Goal: Check status: Check status

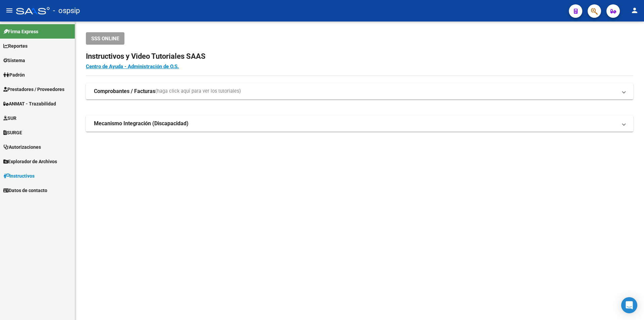
click at [589, 14] on button "button" at bounding box center [594, 10] width 13 height 13
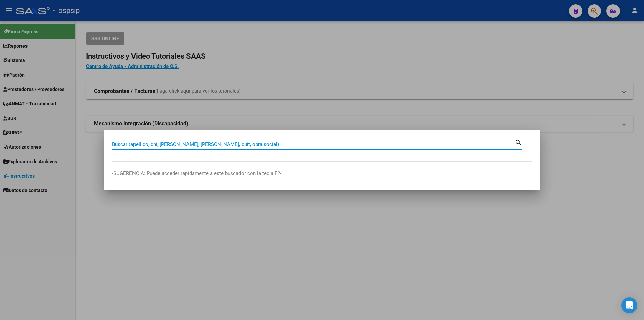
paste input "39137450"
type input "39137450"
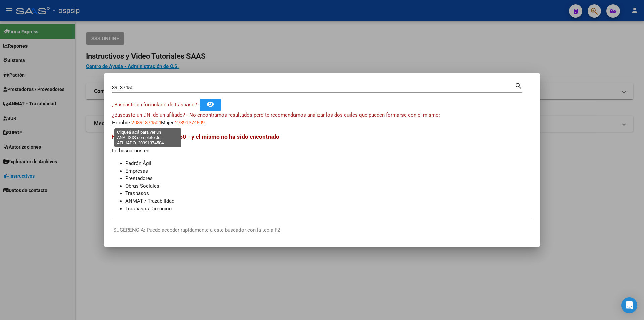
click at [148, 123] on span "20391374504" at bounding box center [147, 122] width 30 height 6
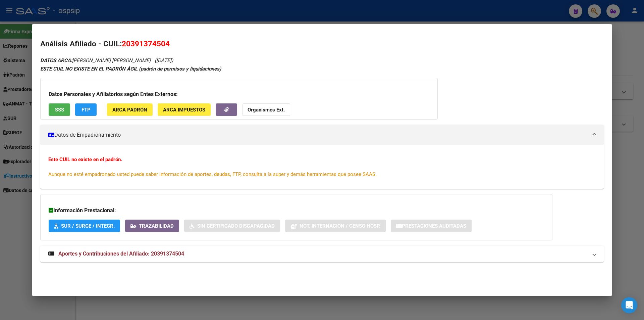
click at [174, 255] on span "Aportes y Contribuciones del Afiliado: 20391374504" at bounding box center [121, 253] width 126 height 6
click at [206, 14] on div at bounding box center [322, 160] width 644 height 320
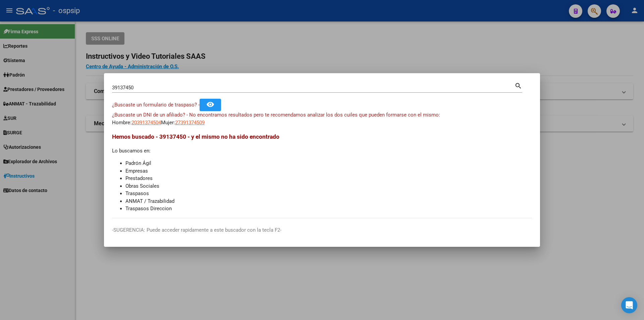
drag, startPoint x: 150, startPoint y: 88, endPoint x: 64, endPoint y: 80, distance: 86.3
click at [64, 80] on div "39137450 Buscar (apellido, dni, cuil, nro traspaso, cuit, obra social) search ¿…" at bounding box center [322, 160] width 644 height 320
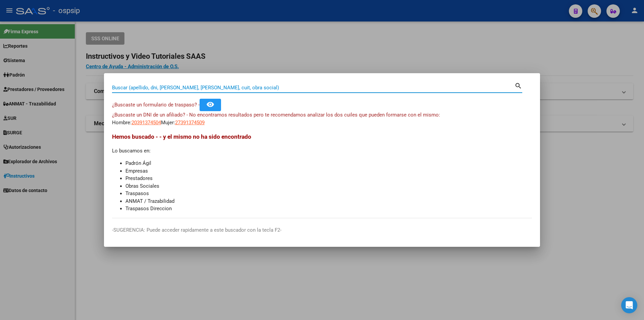
paste input "21972312"
type input "21972312"
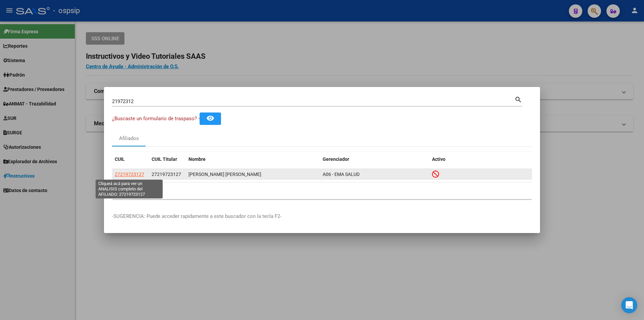
click at [127, 176] on span "27219723127" at bounding box center [130, 173] width 30 height 5
type textarea "27219723127"
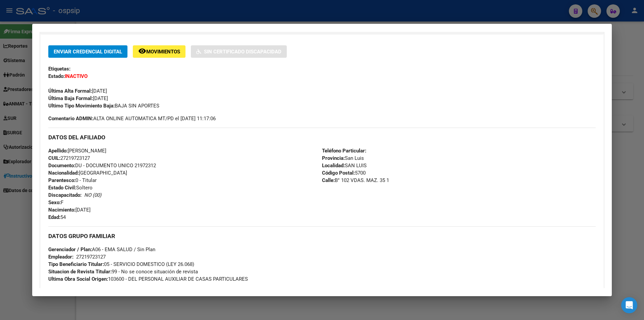
scroll to position [255, 0]
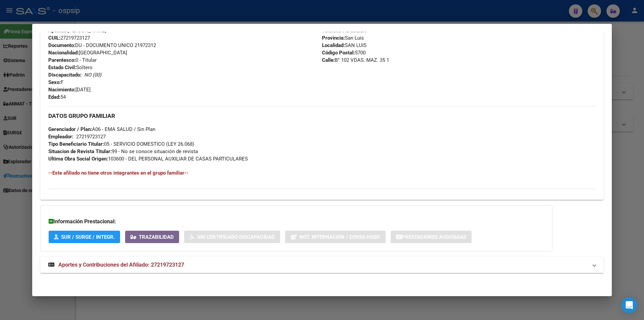
click at [154, 262] on span "Aportes y Contribuciones del Afiliado: 27219723127" at bounding box center [121, 264] width 126 height 6
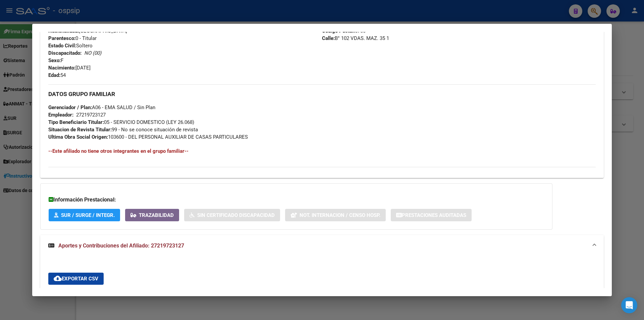
scroll to position [221, 0]
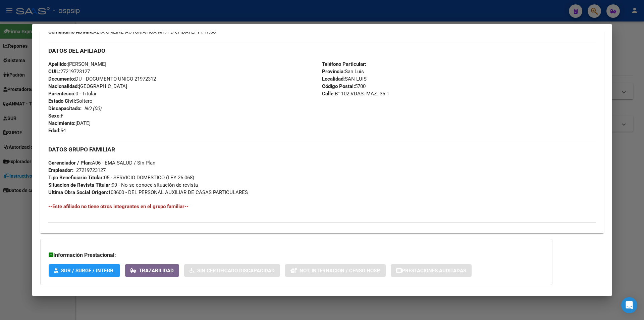
click at [176, 22] on div at bounding box center [322, 160] width 644 height 320
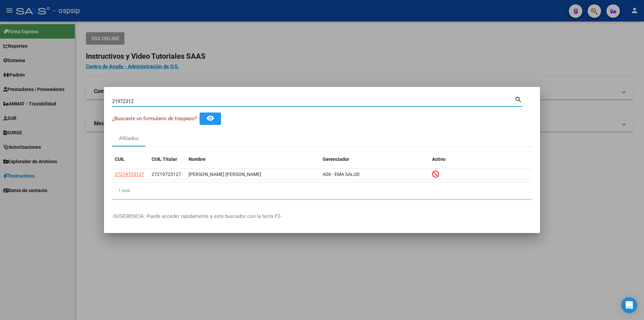
drag, startPoint x: 142, startPoint y: 100, endPoint x: 84, endPoint y: 97, distance: 58.8
click at [84, 97] on div "21972312 Buscar (apellido, dni, cuil, nro traspaso, cuit, obra social) search ¿…" at bounding box center [322, 160] width 644 height 320
paste input "43017562"
type input "43017562"
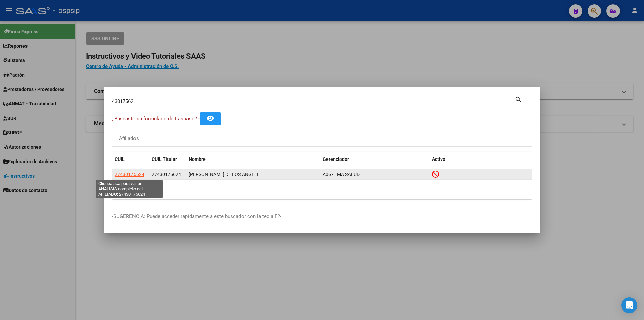
click at [129, 175] on span "27430175624" at bounding box center [130, 173] width 30 height 5
type textarea "27430175624"
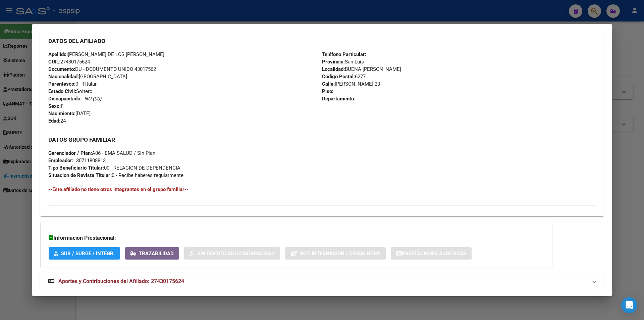
scroll to position [234, 0]
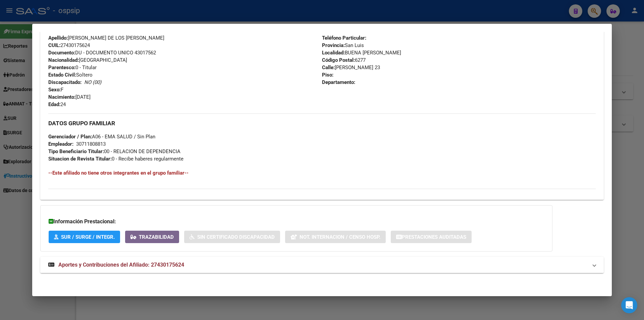
click at [160, 266] on span "Aportes y Contribuciones del Afiliado: 27430175624" at bounding box center [121, 264] width 126 height 6
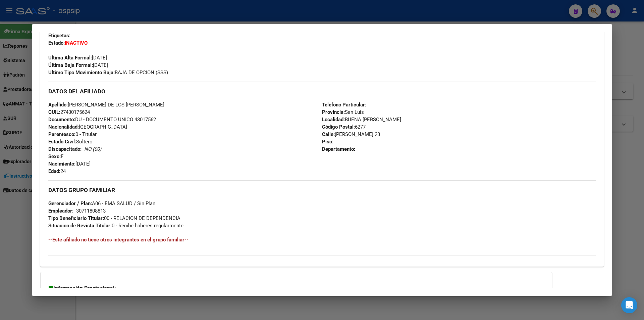
scroll to position [34, 0]
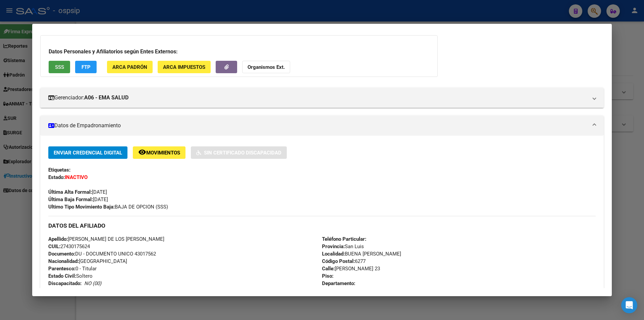
click at [50, 66] on button "SSS" at bounding box center [59, 67] width 21 height 12
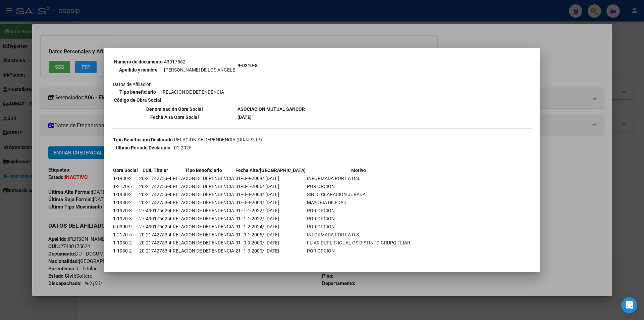
scroll to position [82, 0]
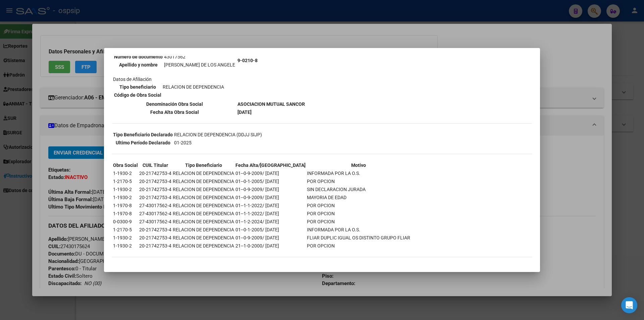
click at [218, 31] on div at bounding box center [322, 160] width 644 height 320
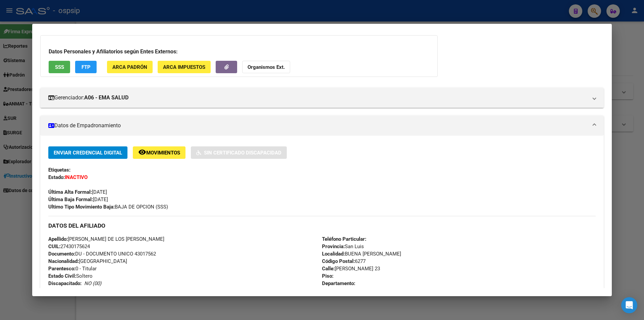
click at [210, 9] on div at bounding box center [322, 160] width 644 height 320
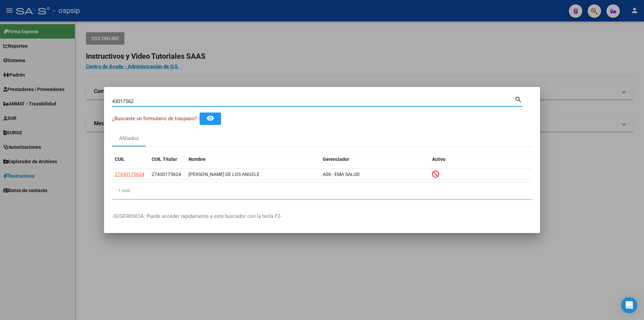
drag, startPoint x: 158, startPoint y: 102, endPoint x: 0, endPoint y: 103, distance: 157.7
click at [0, 103] on div "43017562 Buscar (apellido, dni, cuil, nro traspaso, cuit, obra social) search ¿…" at bounding box center [322, 160] width 644 height 320
drag, startPoint x: 166, startPoint y: 104, endPoint x: 139, endPoint y: 102, distance: 28.0
paste input "33757629"
type input "33757629"
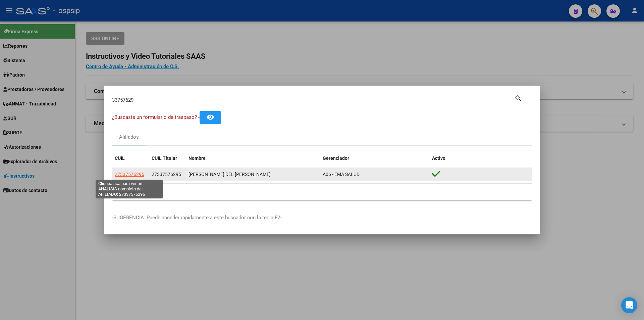
click at [134, 174] on span "27337576295" at bounding box center [130, 173] width 30 height 5
type textarea "27337576295"
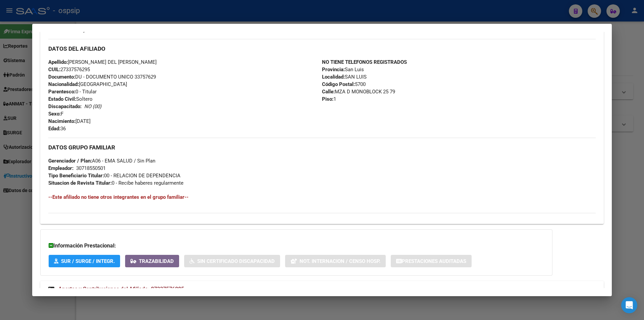
scroll to position [232, 0]
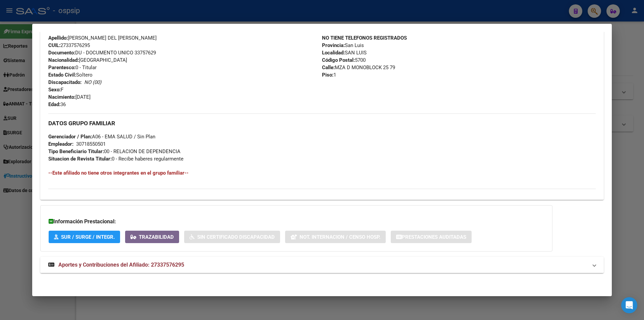
click at [167, 270] on mat-expansion-panel-header "Aportes y Contribuciones del Afiliado: 27337576295" at bounding box center [322, 265] width 564 height 16
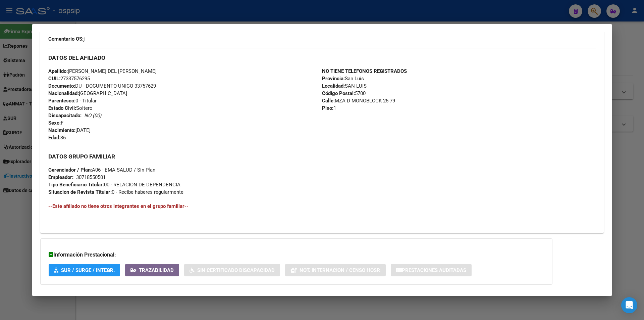
scroll to position [0, 0]
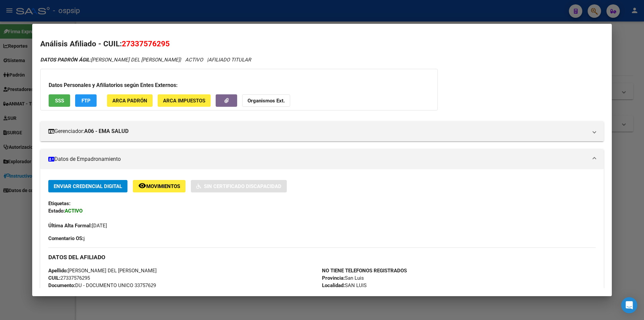
click at [172, 13] on div at bounding box center [322, 160] width 644 height 320
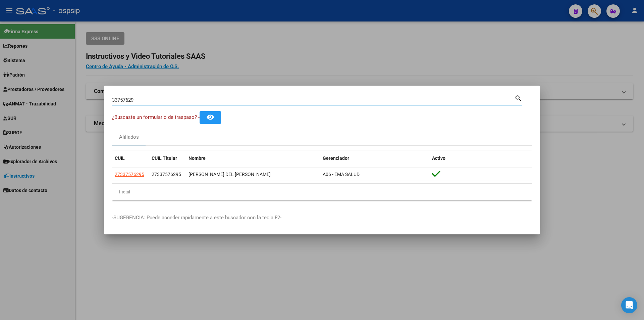
drag, startPoint x: 154, startPoint y: 101, endPoint x: 70, endPoint y: 95, distance: 84.4
click at [70, 95] on div "33757629 Buscar (apellido, dni, cuil, nro traspaso, cuit, obra social) search ¿…" at bounding box center [322, 160] width 644 height 320
paste input "39394853"
type input "39394853"
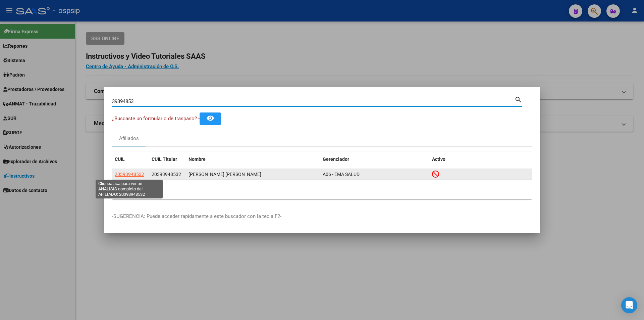
click at [137, 175] on span "20393948532" at bounding box center [130, 173] width 30 height 5
type textarea "20393948532"
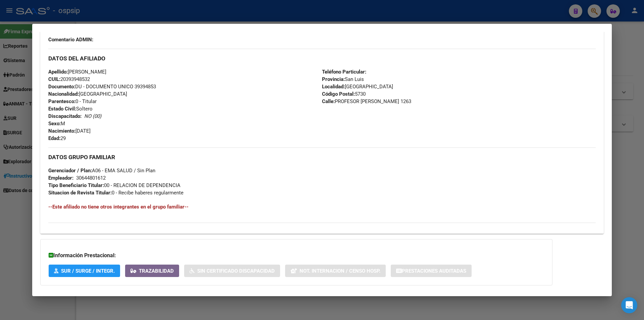
scroll to position [240, 0]
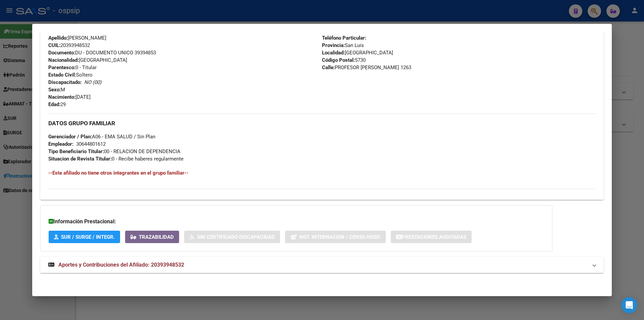
click at [175, 262] on span "Aportes y Contribuciones del Afiliado: 20393948532" at bounding box center [121, 264] width 126 height 6
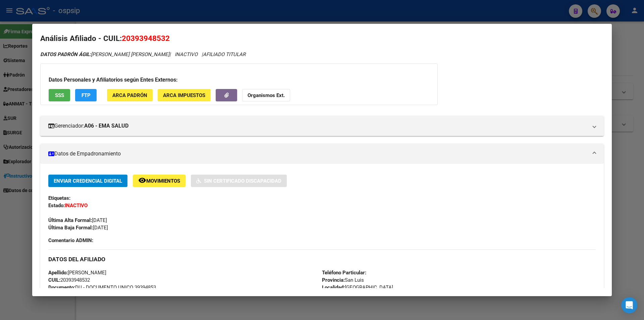
scroll to position [0, 0]
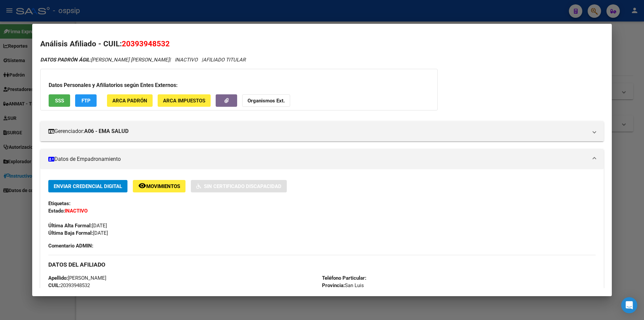
click at [62, 100] on span "SSS" at bounding box center [59, 101] width 9 height 6
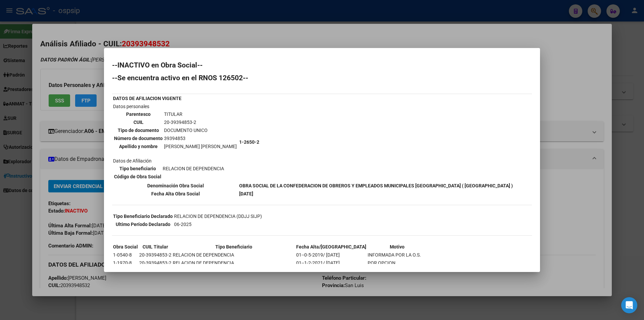
scroll to position [33, 0]
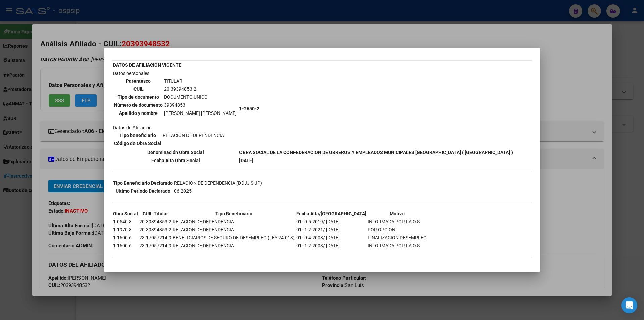
click at [169, 37] on div at bounding box center [322, 160] width 644 height 320
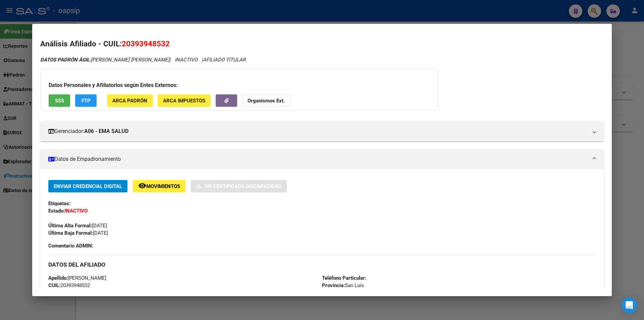
click at [170, 16] on div at bounding box center [322, 160] width 644 height 320
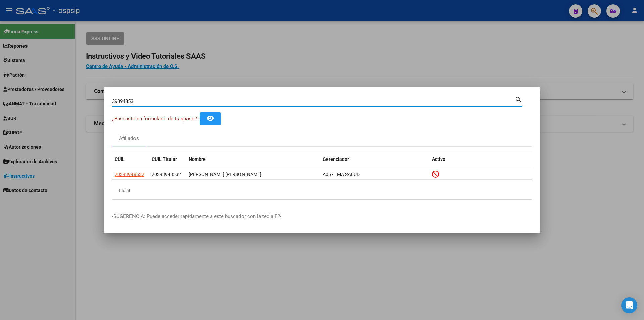
drag, startPoint x: 161, startPoint y: 102, endPoint x: 95, endPoint y: 101, distance: 66.1
click at [95, 101] on div "39394853 Buscar (apellido, dni, cuil, nro traspaso, cuit, obra social) search ¿…" at bounding box center [322, 160] width 644 height 320
paste input "30730866"
type input "30730866"
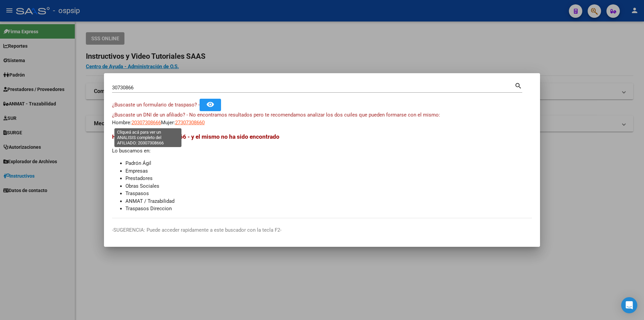
click at [154, 125] on span "20307308666" at bounding box center [147, 122] width 30 height 6
type textarea "20307308666"
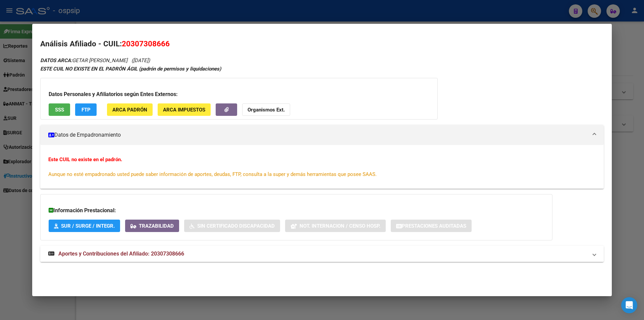
click at [177, 254] on span "Aportes y Contribuciones del Afiliado: 20307308666" at bounding box center [121, 253] width 126 height 6
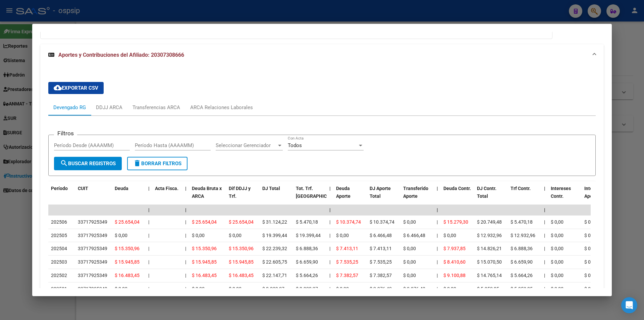
scroll to position [0, 0]
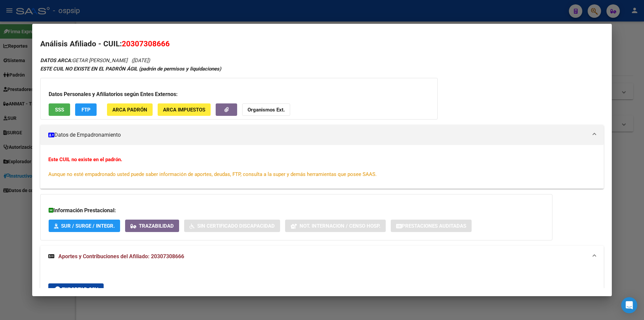
click at [237, 15] on div at bounding box center [322, 160] width 644 height 320
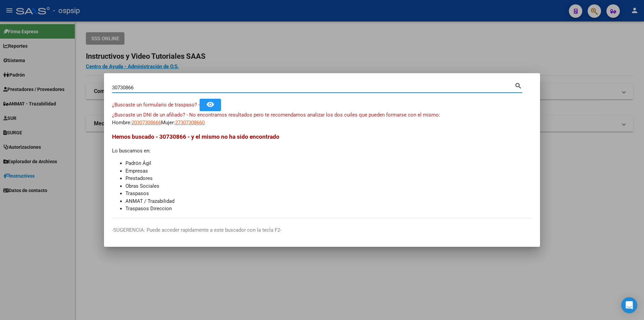
drag, startPoint x: 143, startPoint y: 84, endPoint x: 112, endPoint y: 84, distance: 31.2
click at [112, 84] on mat-dialog-content "30730866 Buscar (apellido, dni, cuil, nro traspaso, cuit, obra social) search ¿…" at bounding box center [322, 149] width 436 height 137
paste input "39137694"
type input "39137694"
click at [150, 121] on span "20391376949" at bounding box center [147, 122] width 30 height 6
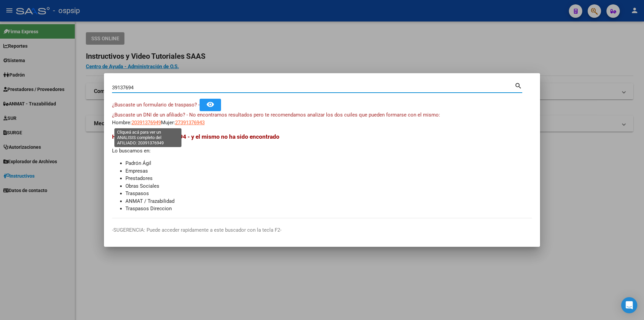
type textarea "20391376949"
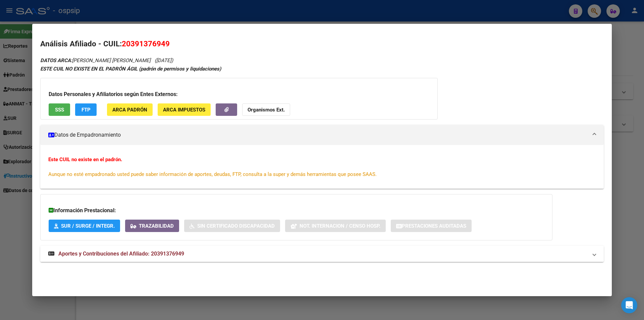
click at [151, 253] on span "Aportes y Contribuciones del Afiliado: 20391376949" at bounding box center [121, 253] width 126 height 6
click at [58, 113] on button "SSS" at bounding box center [59, 109] width 21 height 12
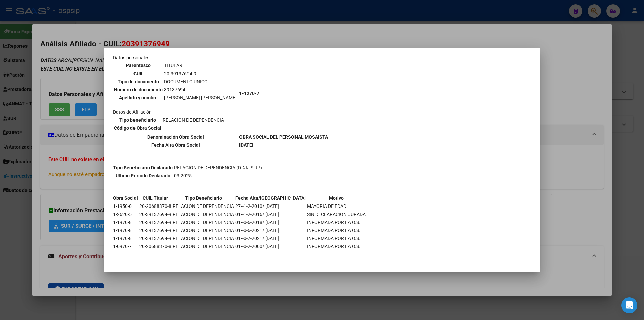
scroll to position [49, 0]
click at [249, 45] on div at bounding box center [322, 160] width 644 height 320
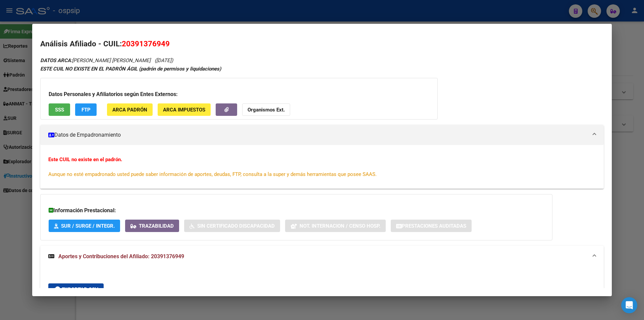
click at [243, 18] on div at bounding box center [322, 160] width 644 height 320
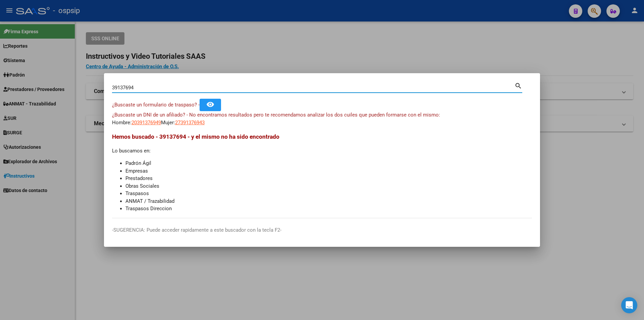
drag, startPoint x: 172, startPoint y: 87, endPoint x: 62, endPoint y: 91, distance: 110.1
click at [62, 91] on div "39137694 Buscar (apellido, dni, cuil, nro traspaso, cuit, obra social) search ¿…" at bounding box center [322, 160] width 644 height 320
paste input "33757629"
type input "33757629"
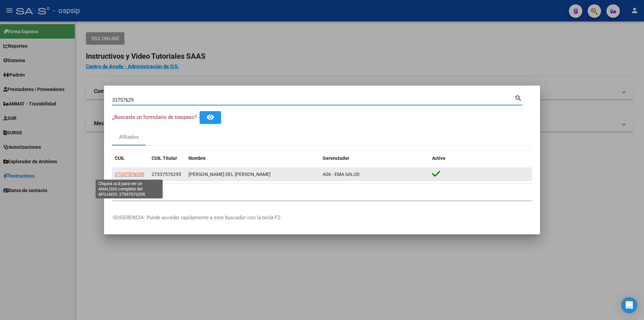
click at [137, 173] on span "27337576295" at bounding box center [130, 173] width 30 height 5
type textarea "27337576295"
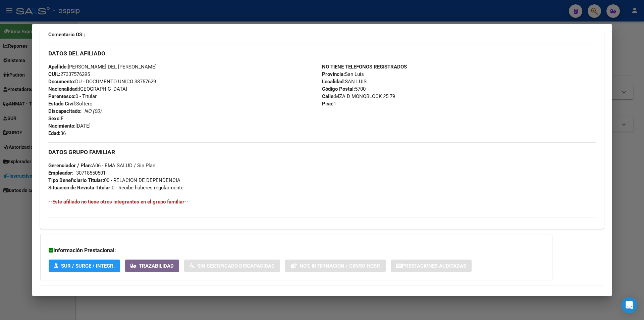
scroll to position [232, 0]
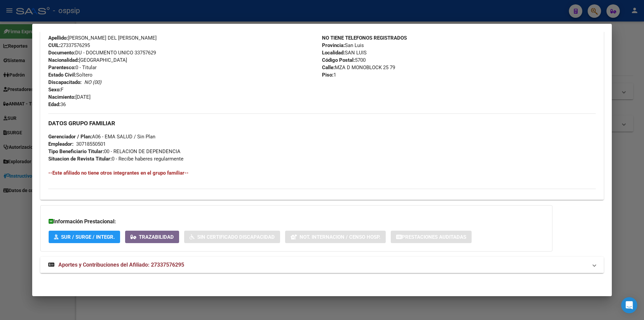
click at [187, 266] on mat-panel-title "Aportes y Contribuciones del Afiliado: 27337576295" at bounding box center [317, 265] width 539 height 8
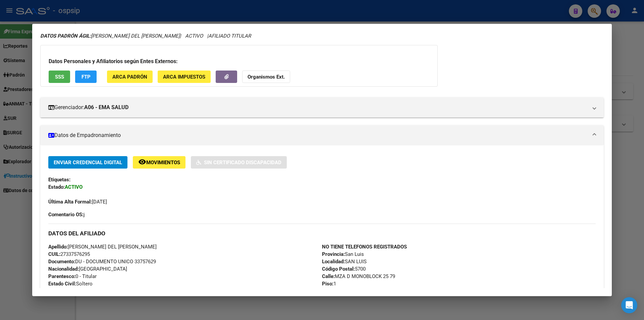
scroll to position [0, 0]
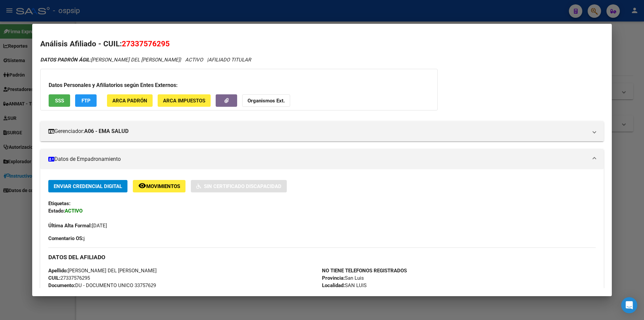
click at [205, 10] on div at bounding box center [322, 160] width 644 height 320
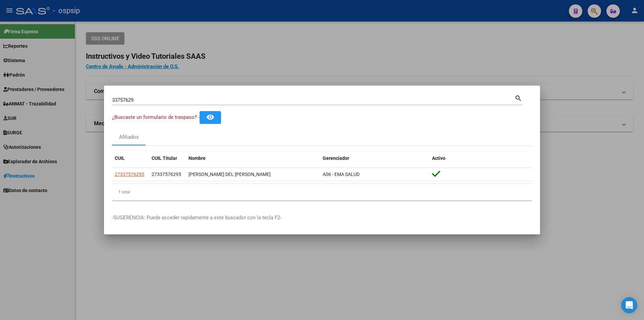
drag, startPoint x: 186, startPoint y: 98, endPoint x: 164, endPoint y: 98, distance: 22.1
click at [164, 98] on input "33757629" at bounding box center [313, 100] width 403 height 6
drag, startPoint x: 164, startPoint y: 98, endPoint x: 68, endPoint y: 95, distance: 95.3
click at [68, 95] on div "33757629 Buscar (apellido, dni, cuil, nro traspaso, cuit, obra social) search ¿…" at bounding box center [322, 160] width 644 height 320
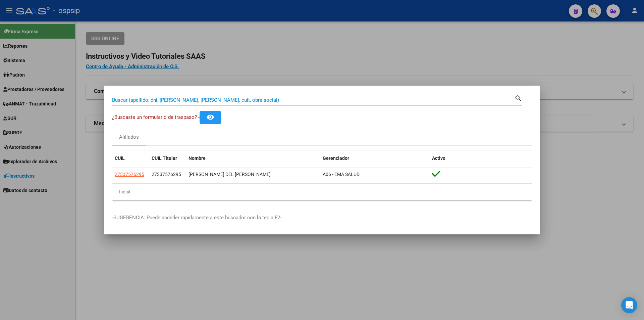
paste input "41298128"
type input "41298128"
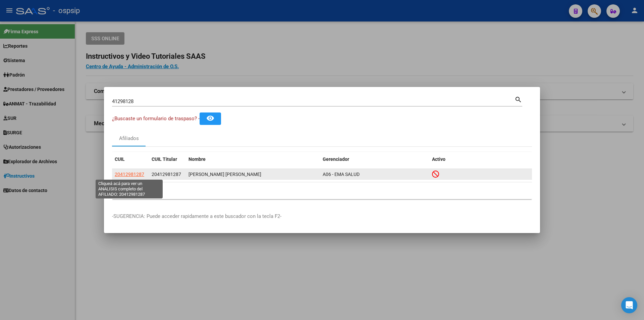
click at [132, 174] on span "20412981287" at bounding box center [130, 173] width 30 height 5
type textarea "20412981287"
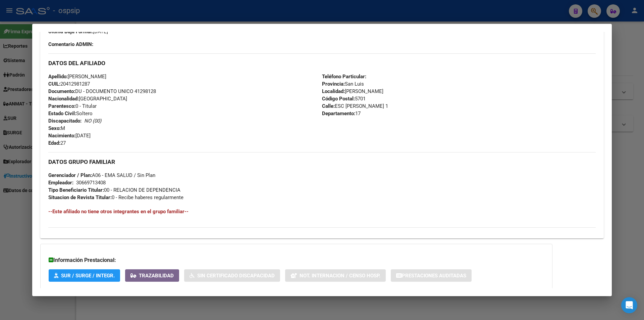
scroll to position [240, 0]
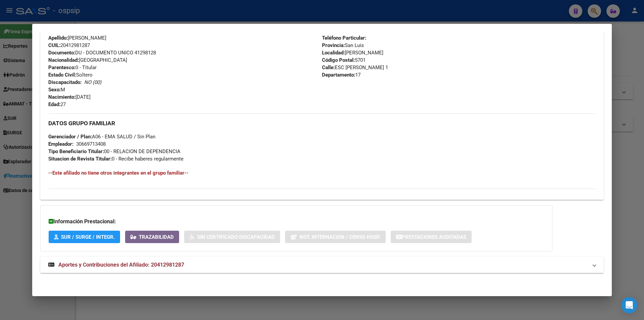
click at [149, 263] on span "Aportes y Contribuciones del Afiliado: 20412981287" at bounding box center [121, 264] width 126 height 6
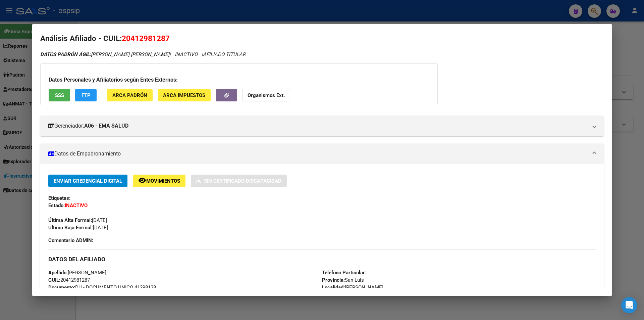
scroll to position [0, 0]
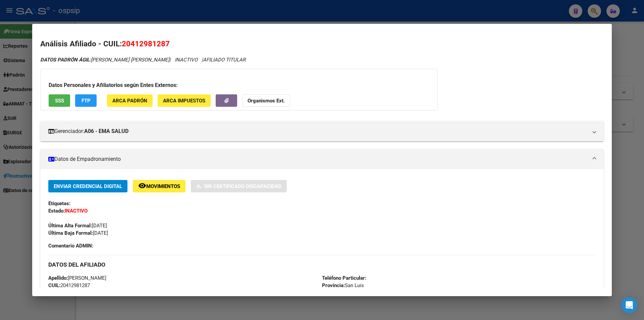
click at [64, 99] on button "SSS" at bounding box center [59, 100] width 21 height 12
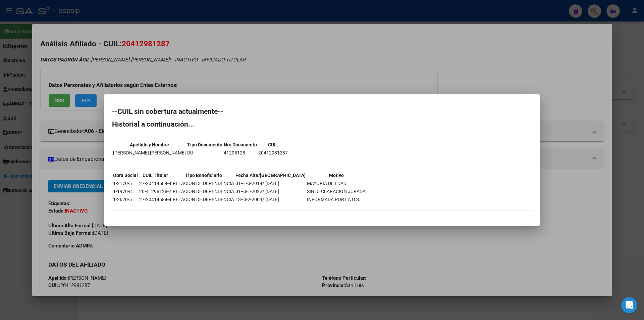
click at [229, 92] on div at bounding box center [322, 160] width 644 height 320
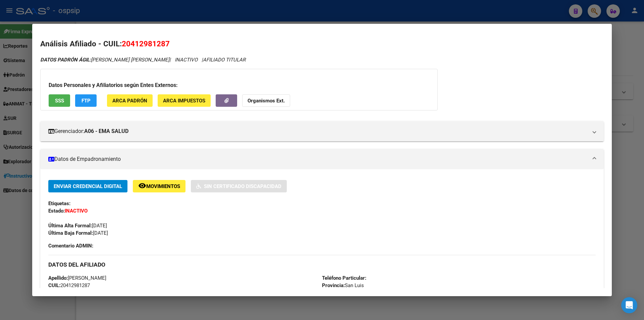
click at [225, 20] on div at bounding box center [322, 160] width 644 height 320
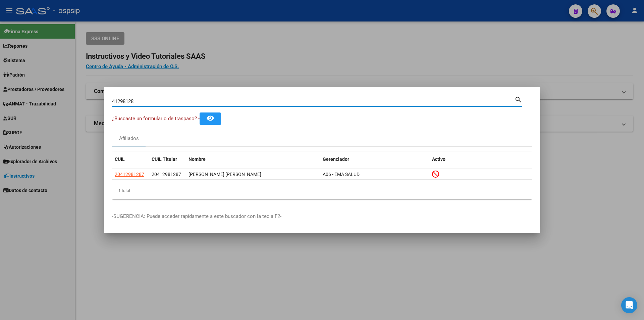
drag, startPoint x: 157, startPoint y: 100, endPoint x: 54, endPoint y: 101, distance: 102.7
click at [54, 101] on div "41298128 Buscar (apellido, dni, cuil, nro traspaso, cuit, obra social) search ¿…" at bounding box center [322, 160] width 644 height 320
paste input "30730866"
type input "30730866"
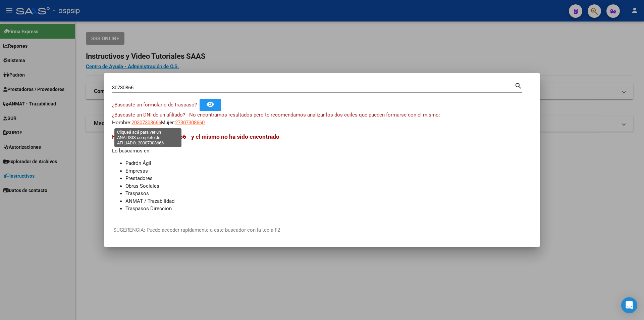
click at [143, 124] on span "20307308666" at bounding box center [147, 122] width 30 height 6
type textarea "20307308666"
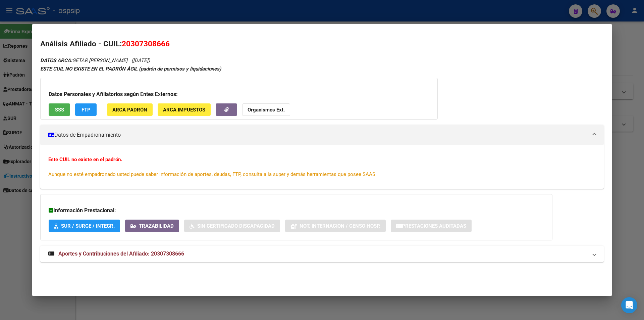
click at [176, 256] on span "Aportes y Contribuciones del Afiliado: 20307308666" at bounding box center [121, 253] width 126 height 6
click at [222, 24] on mat-dialog-container "Análisis Afiliado - CUIL: 20307308666 DATOS ARCA: GETAR [PERSON_NAME] ([DATE]) …" at bounding box center [322, 160] width 580 height 272
click at [181, 13] on div at bounding box center [322, 160] width 644 height 320
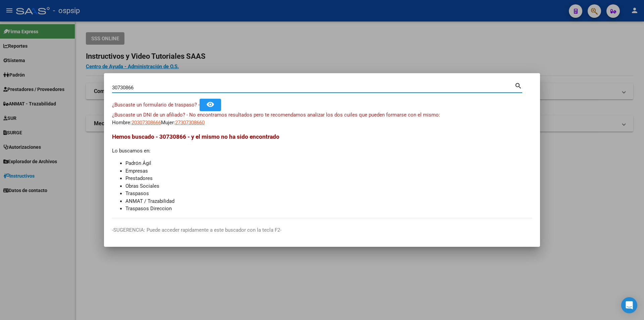
drag, startPoint x: 154, startPoint y: 88, endPoint x: 14, endPoint y: 76, distance: 140.3
click at [14, 76] on div "30730866 Buscar (apellido, dni, cuil, nro traspaso, cuit, obra social) search ¿…" at bounding box center [322, 160] width 644 height 320
paste input "47296923"
type input "47296923"
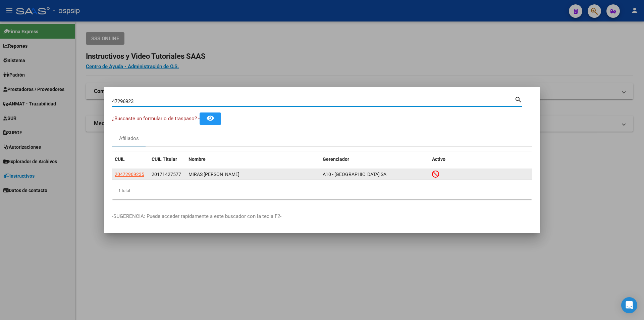
click at [121, 170] on app-link-go-to "20472969235" at bounding box center [130, 174] width 30 height 8
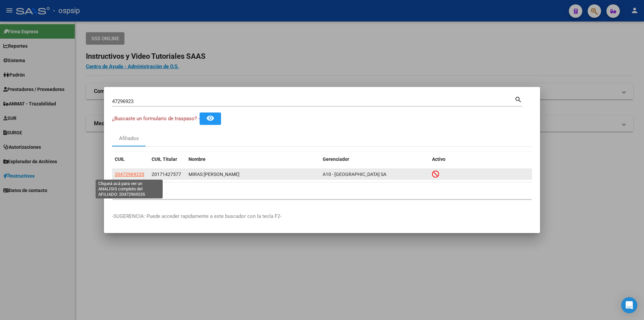
click at [137, 173] on span "20472969235" at bounding box center [130, 173] width 30 height 5
type textarea "20472969235"
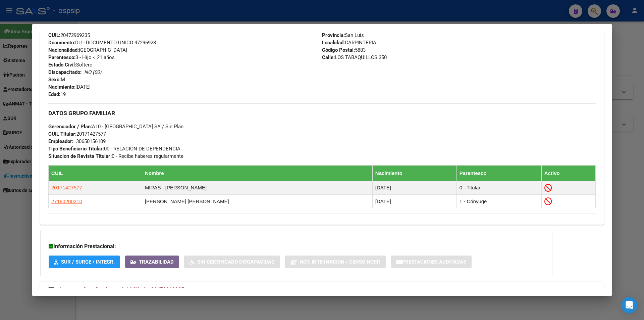
scroll to position [278, 0]
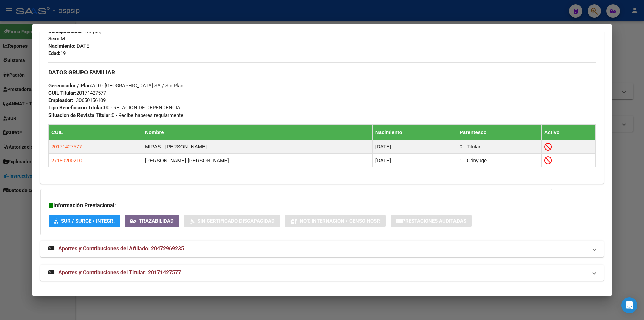
click at [157, 270] on span "Aportes y Contribuciones del Titular: 20171427577" at bounding box center [119, 272] width 123 height 6
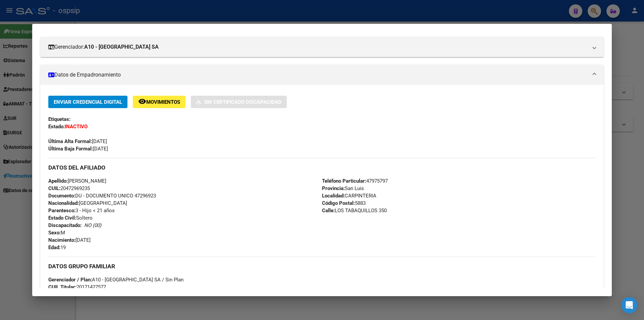
scroll to position [0, 0]
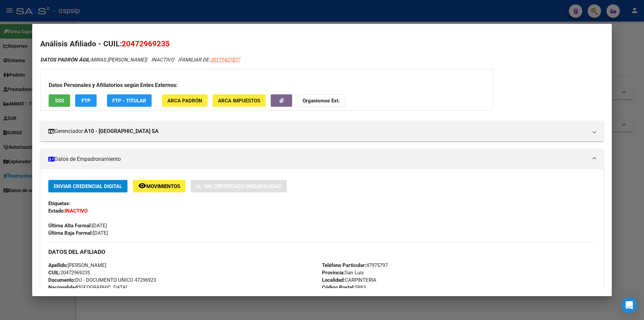
click at [62, 102] on span "SSS" at bounding box center [59, 101] width 9 height 6
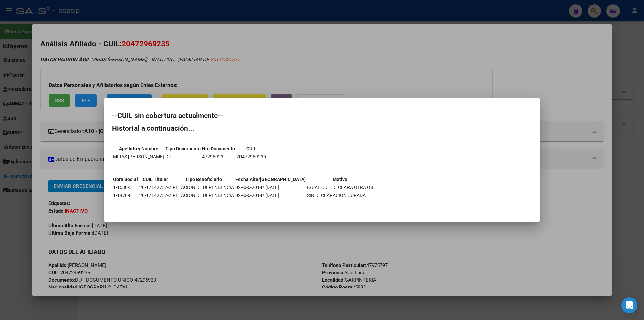
click at [247, 62] on div at bounding box center [322, 160] width 644 height 320
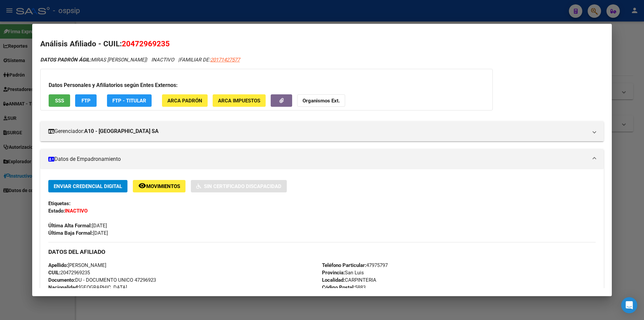
click at [261, 11] on div at bounding box center [322, 160] width 644 height 320
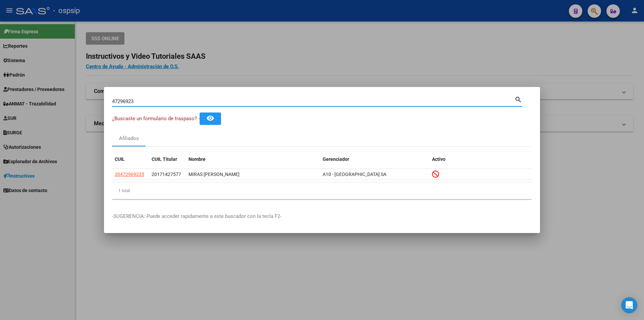
drag, startPoint x: 159, startPoint y: 101, endPoint x: 37, endPoint y: 93, distance: 122.7
click at [37, 93] on div "47296923 Buscar (apellido, dni, cuil, nro traspaso, cuit, obra social) search ¿…" at bounding box center [322, 160] width 644 height 320
paste input "39393804"
type input "39393804"
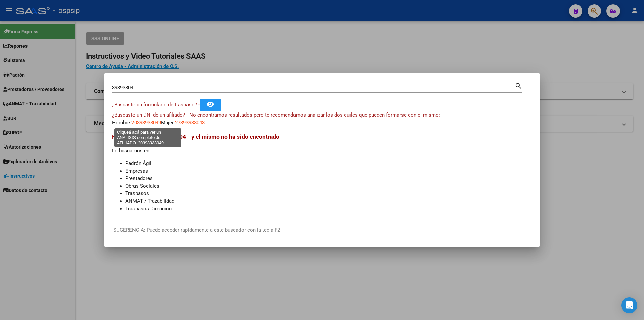
click at [144, 123] on span "20393938049" at bounding box center [147, 122] width 30 height 6
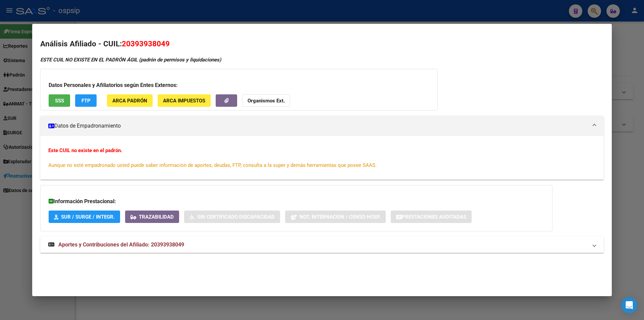
click at [120, 10] on div at bounding box center [322, 160] width 644 height 320
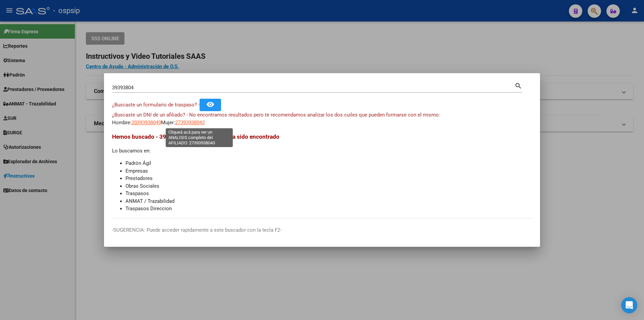
click at [205, 123] on span "27393938043" at bounding box center [190, 122] width 30 height 6
type textarea "27393938043"
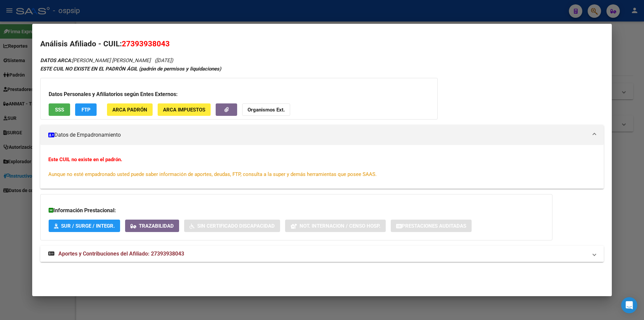
click at [158, 253] on span "Aportes y Contribuciones del Afiliado: 27393938043" at bounding box center [121, 253] width 126 height 6
click at [65, 107] on button "SSS" at bounding box center [59, 109] width 21 height 12
